Goal: Transaction & Acquisition: Purchase product/service

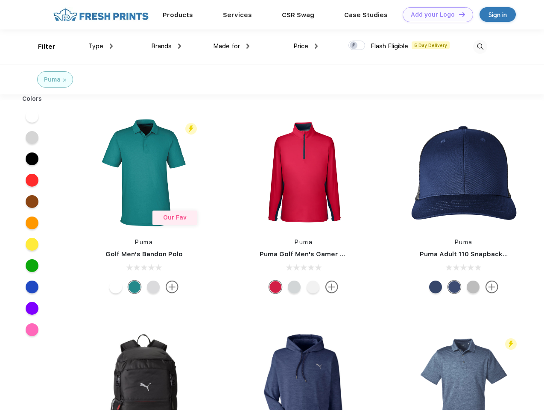
click at [435, 15] on link "Add your Logo Design Tool" at bounding box center [438, 14] width 70 height 15
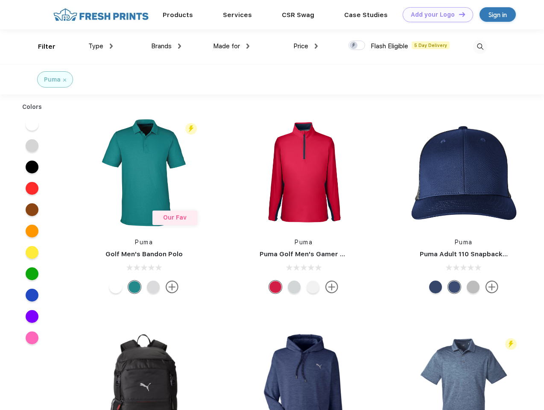
click at [0, 0] on div "Design Tool" at bounding box center [0, 0] width 0 height 0
click at [458, 14] on link "Add your Logo Design Tool" at bounding box center [438, 14] width 70 height 15
click at [41, 47] on div "Filter" at bounding box center [47, 47] width 18 height 10
click at [101, 46] on span "Type" at bounding box center [95, 46] width 15 height 8
click at [166, 46] on span "Brands" at bounding box center [161, 46] width 21 height 8
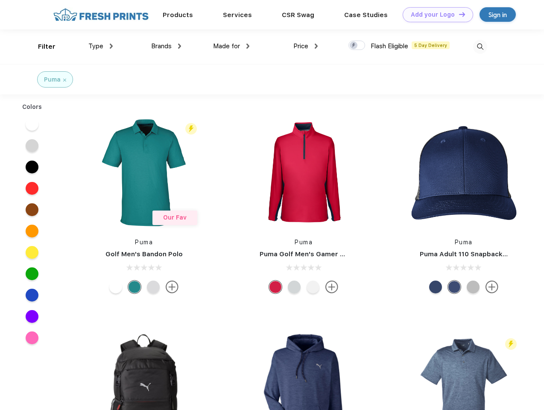
click at [232, 46] on span "Made for" at bounding box center [226, 46] width 27 height 8
click at [306, 46] on span "Price" at bounding box center [300, 46] width 15 height 8
click at [357, 46] on div at bounding box center [357, 45] width 17 height 9
click at [354, 46] on input "checkbox" at bounding box center [352, 43] width 6 height 6
click at [480, 47] on img at bounding box center [480, 47] width 14 height 14
